Goal: Transaction & Acquisition: Purchase product/service

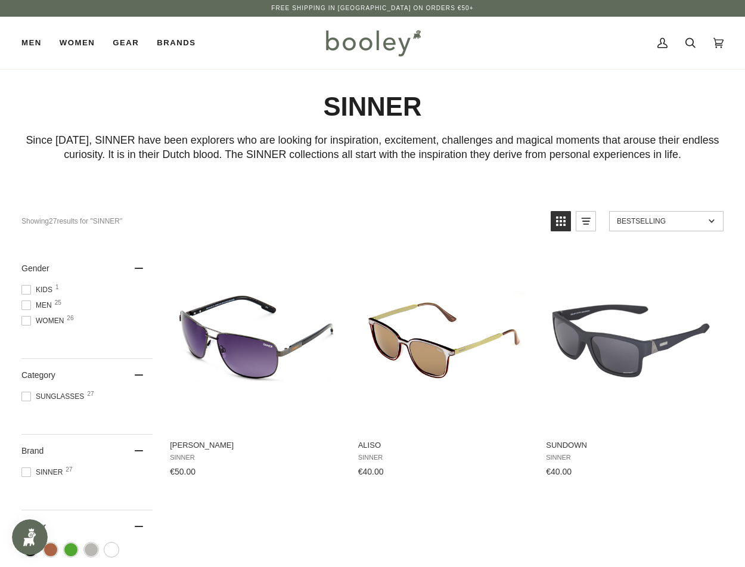
click at [368, 39] on img at bounding box center [373, 43] width 104 height 35
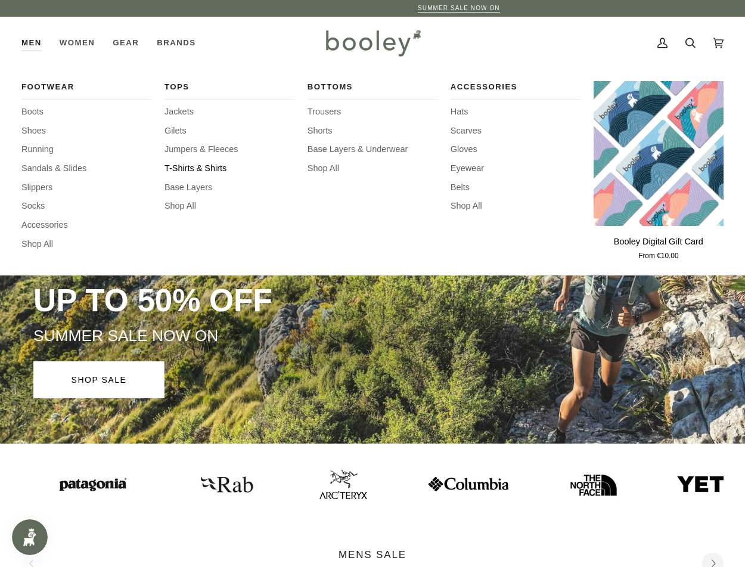
click at [190, 166] on span "T-Shirts & Shirts" at bounding box center [229, 168] width 130 height 13
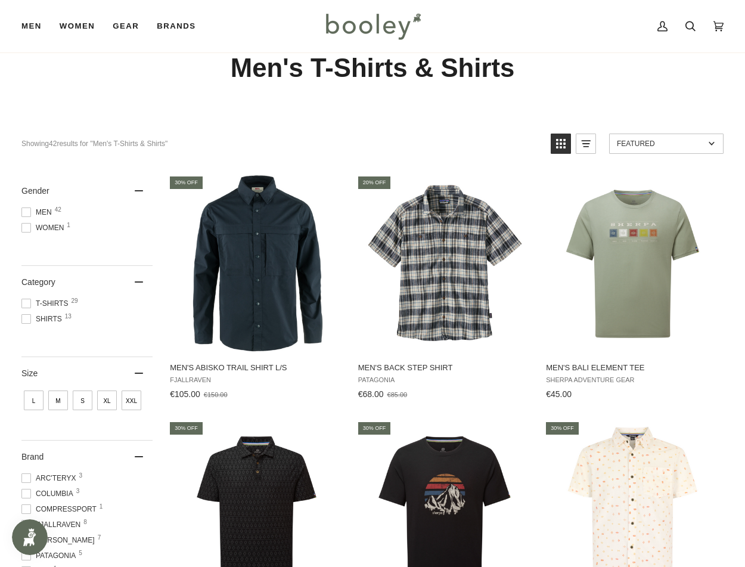
click at [25, 303] on span at bounding box center [26, 304] width 10 height 10
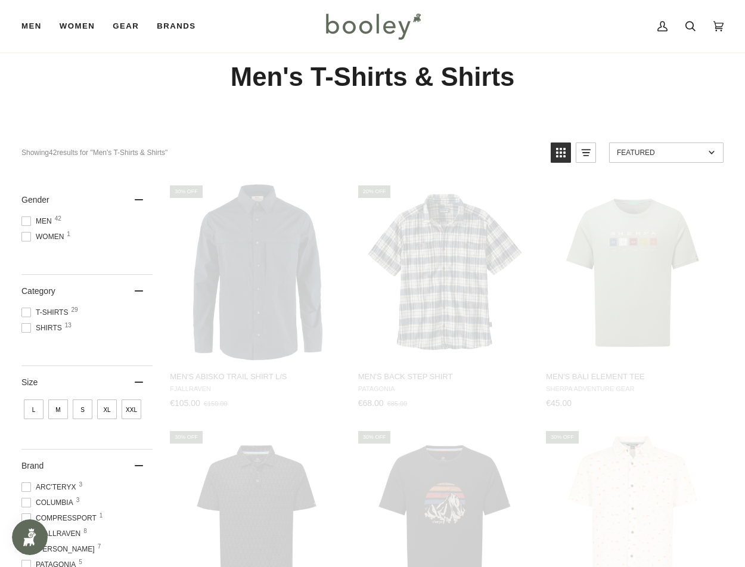
scroll to position [14, 0]
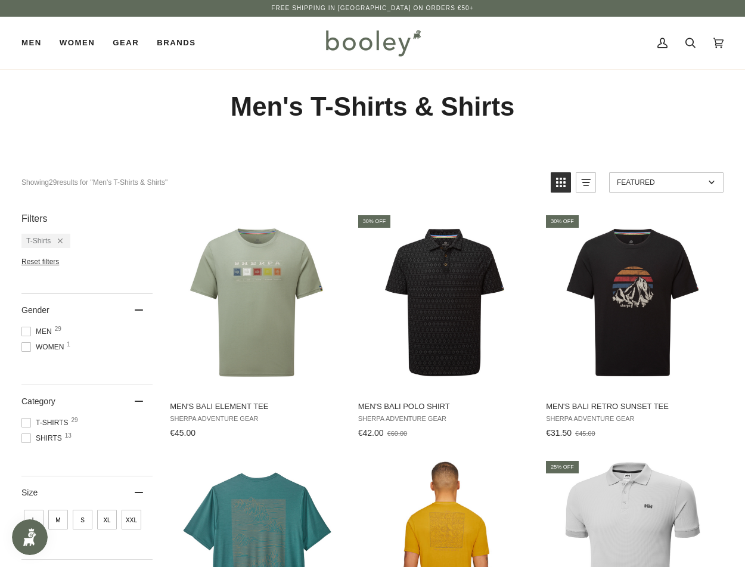
click at [128, 523] on span "XXL" at bounding box center [132, 520] width 20 height 20
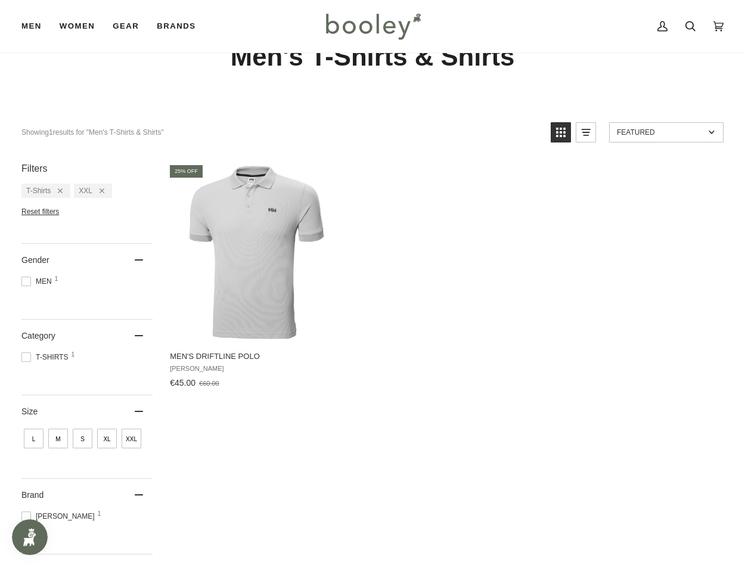
scroll to position [48, 0]
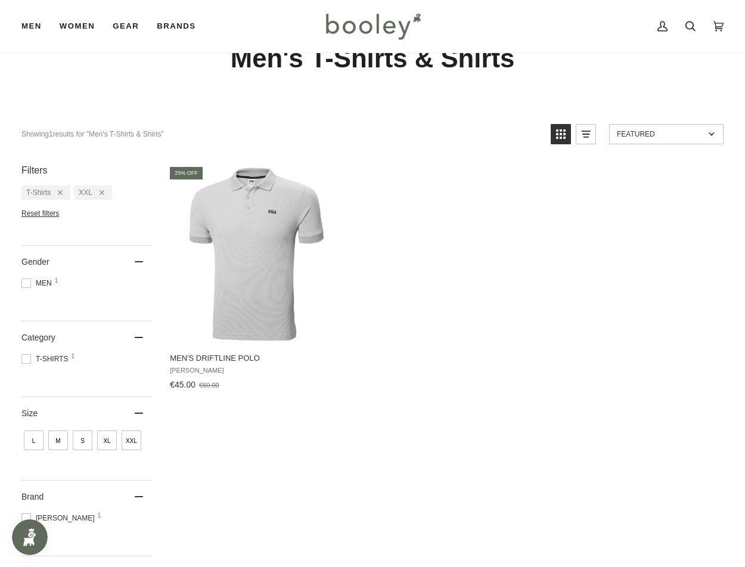
click at [61, 194] on icon "Remove filter: T-Shirts" at bounding box center [60, 192] width 5 height 5
